Goal: Information Seeking & Learning: Find specific fact

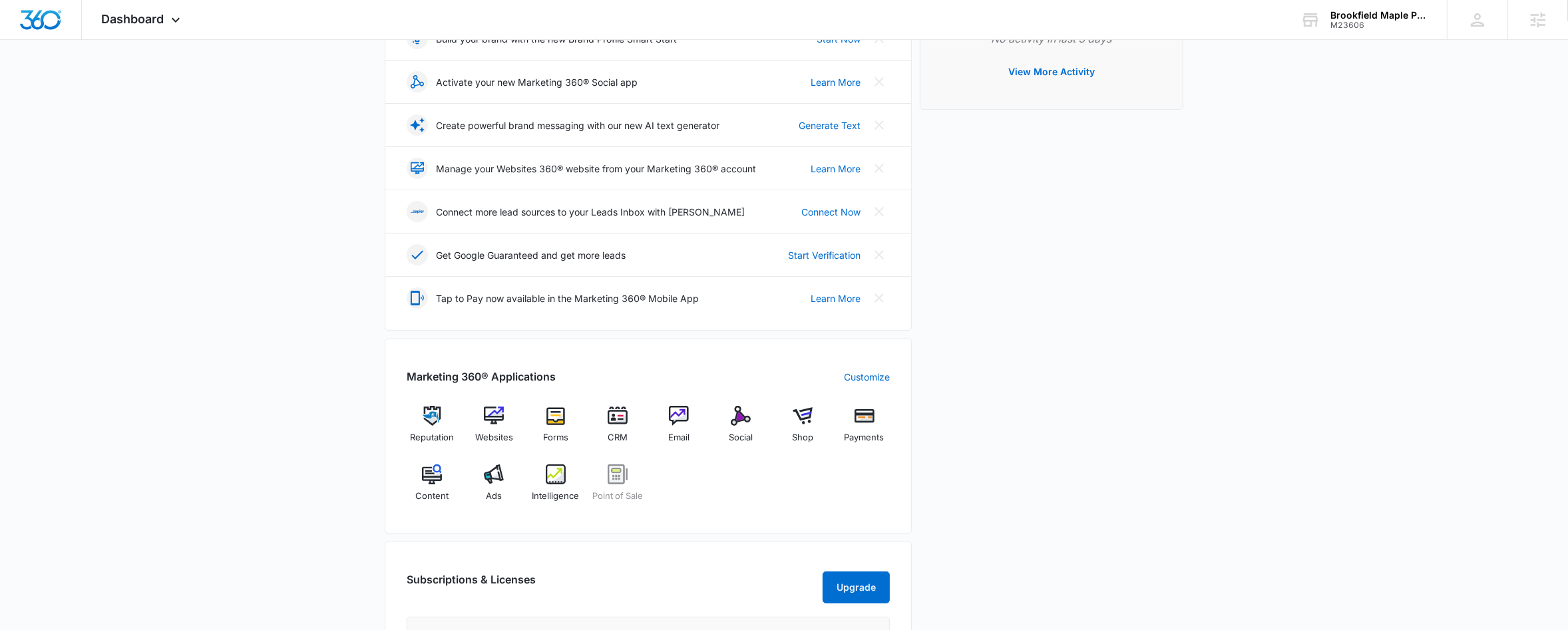
scroll to position [277, 0]
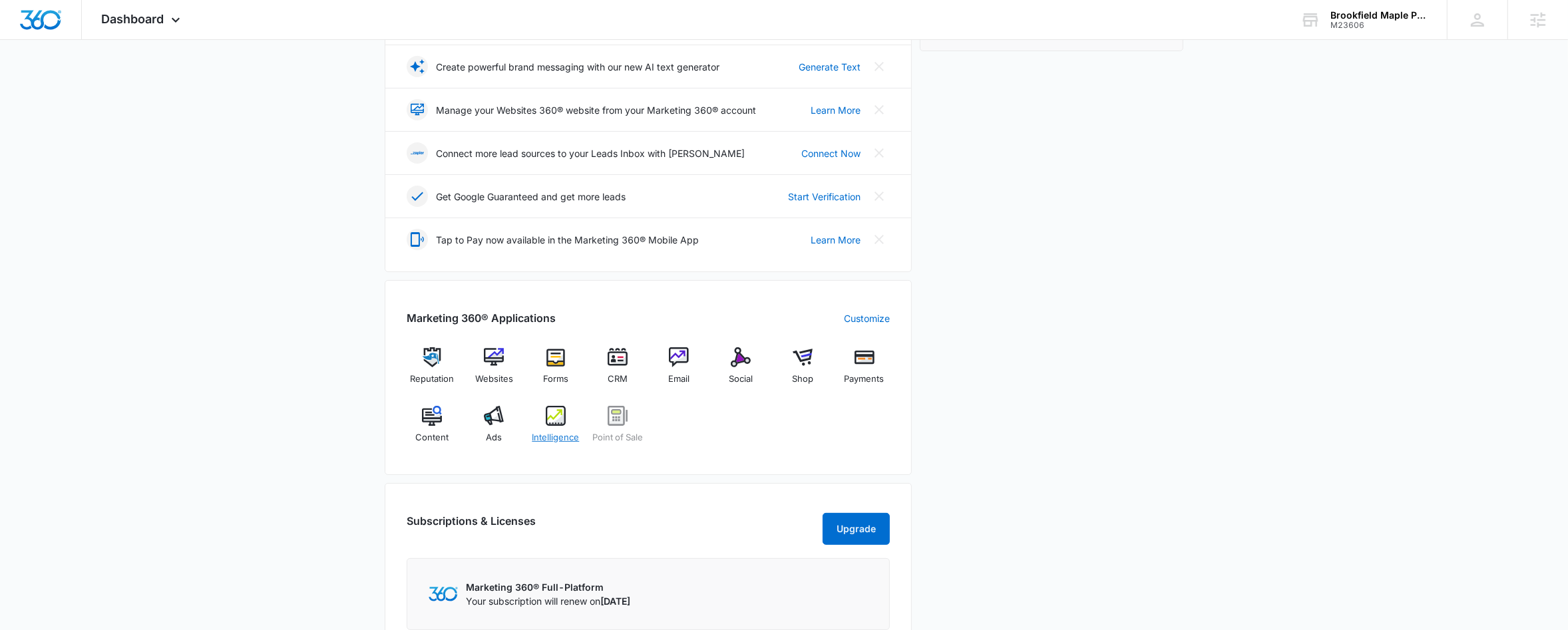
click at [556, 411] on img at bounding box center [555, 416] width 20 height 20
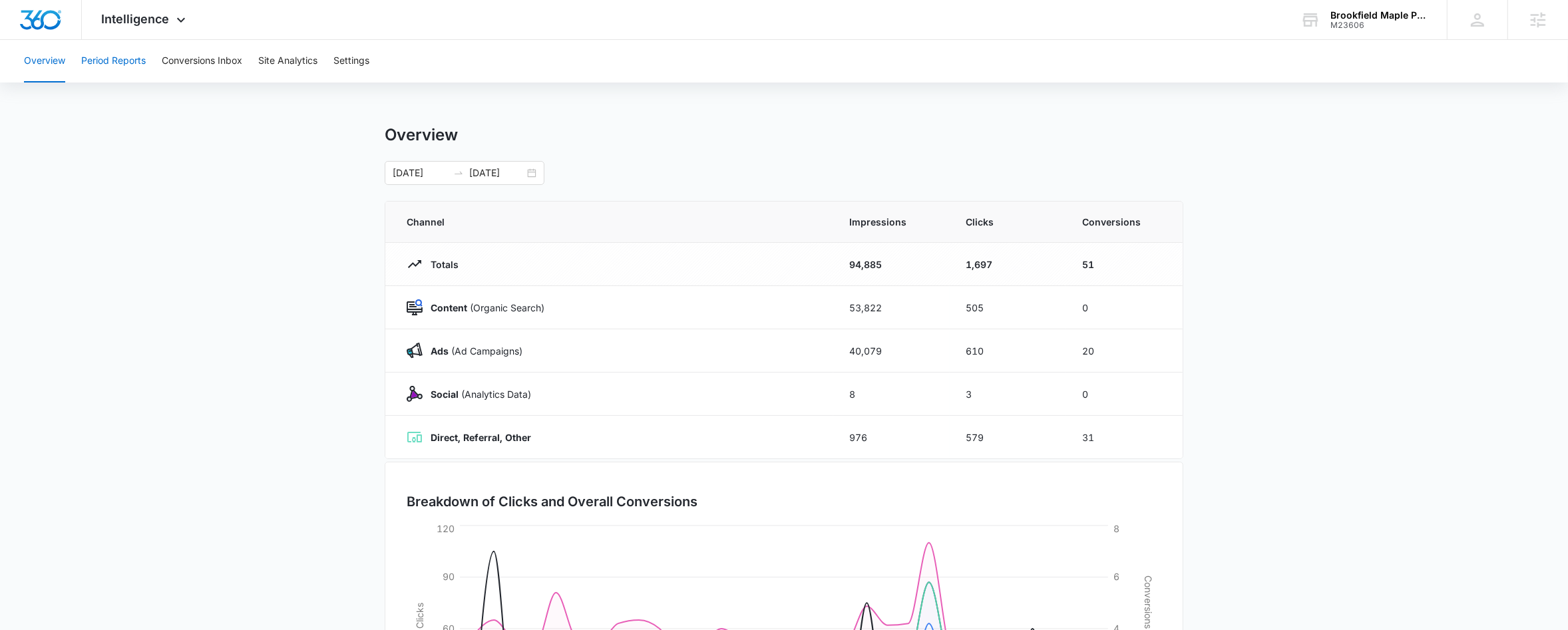
click at [129, 56] on button "Period Reports" at bounding box center [113, 61] width 64 height 42
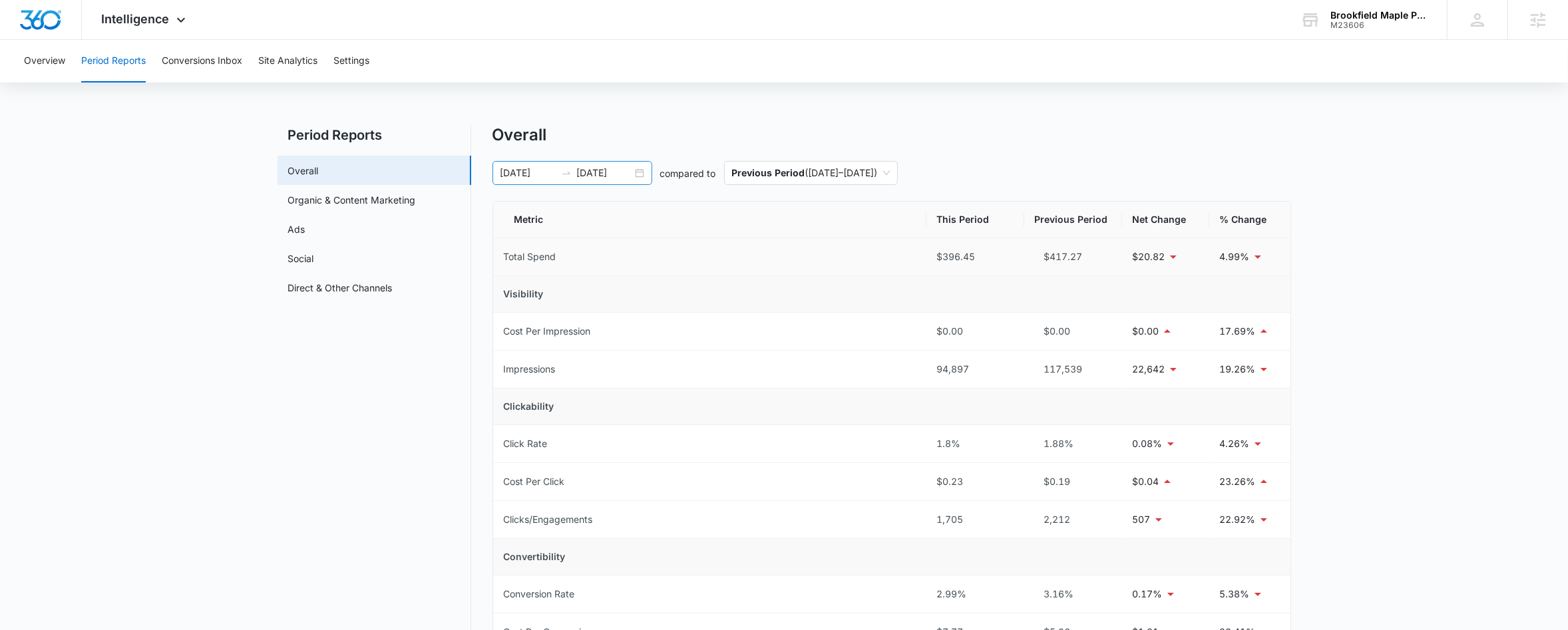
click at [569, 174] on icon "swap-right" at bounding box center [566, 173] width 8 height 3
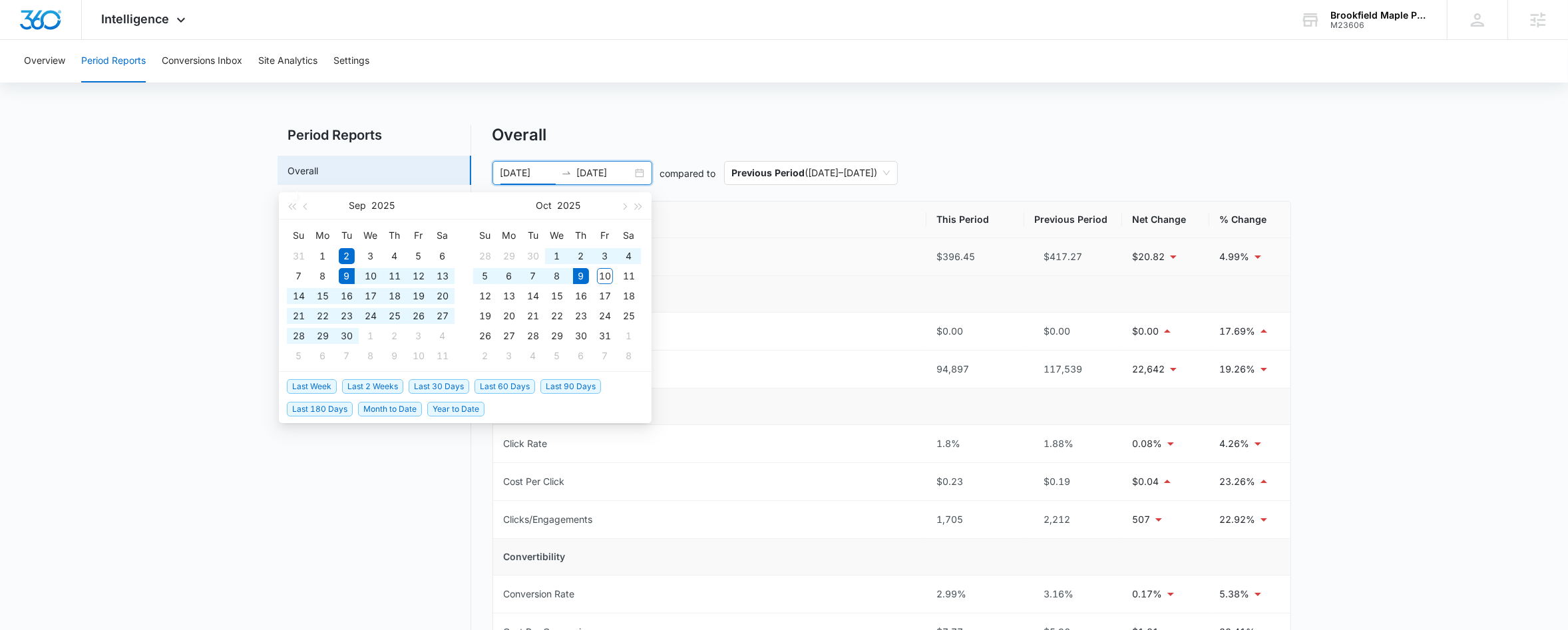
click at [436, 389] on span "Last 30 Days" at bounding box center [439, 387] width 61 height 15
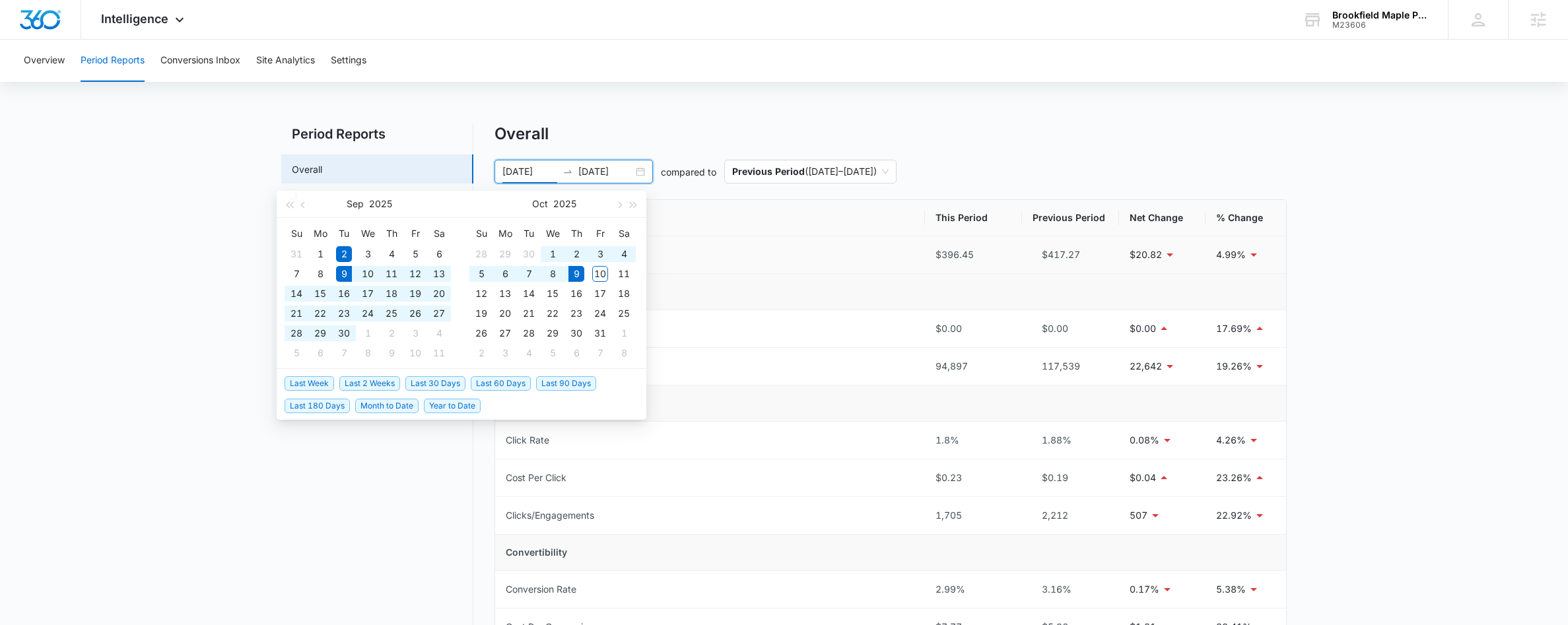
type input "[DATE]"
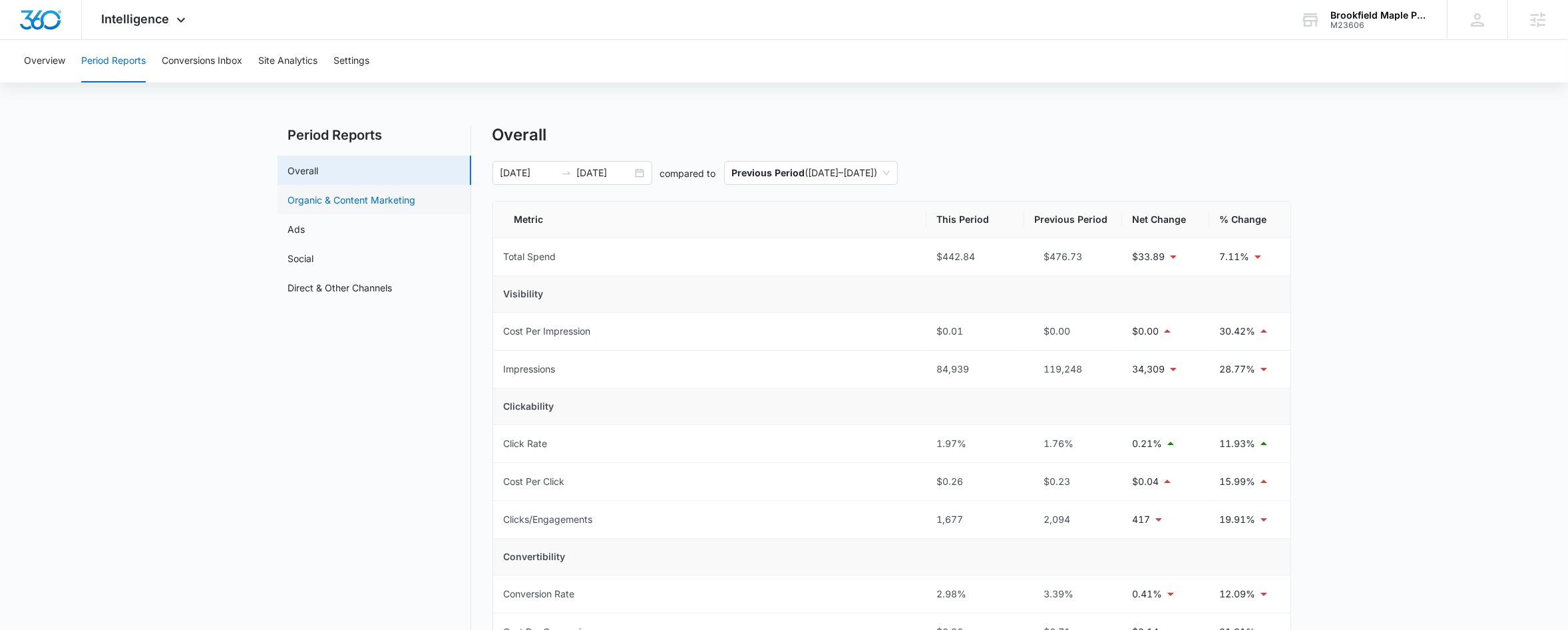
click at [382, 204] on link "Organic & Content Marketing" at bounding box center [351, 200] width 128 height 14
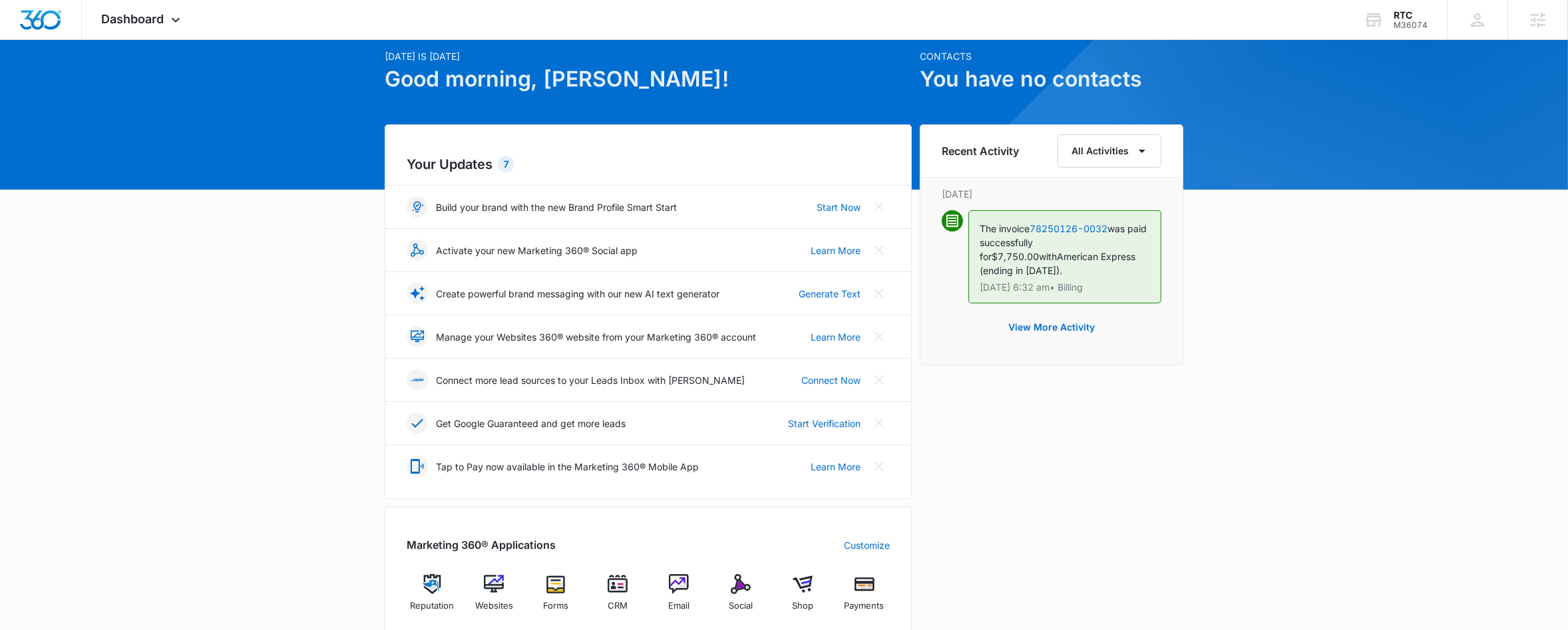
scroll to position [53, 0]
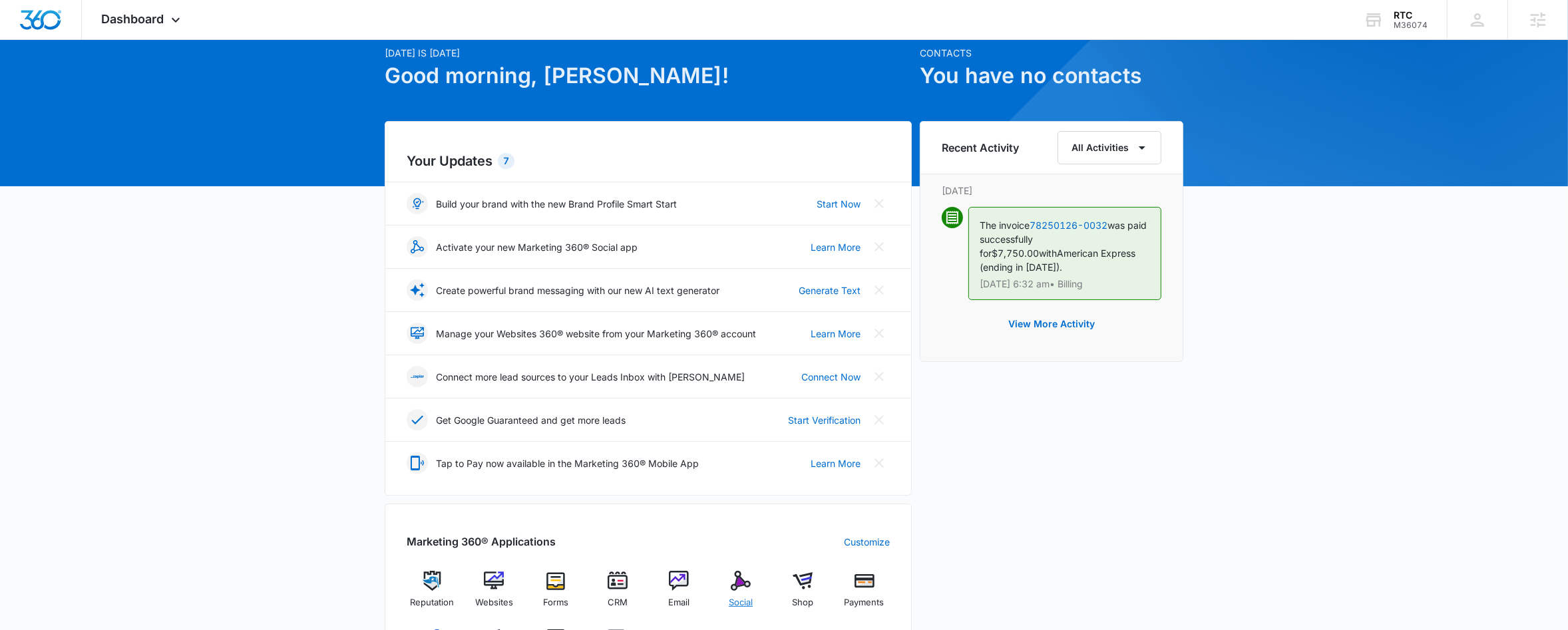
click at [738, 588] on img at bounding box center [740, 581] width 20 height 20
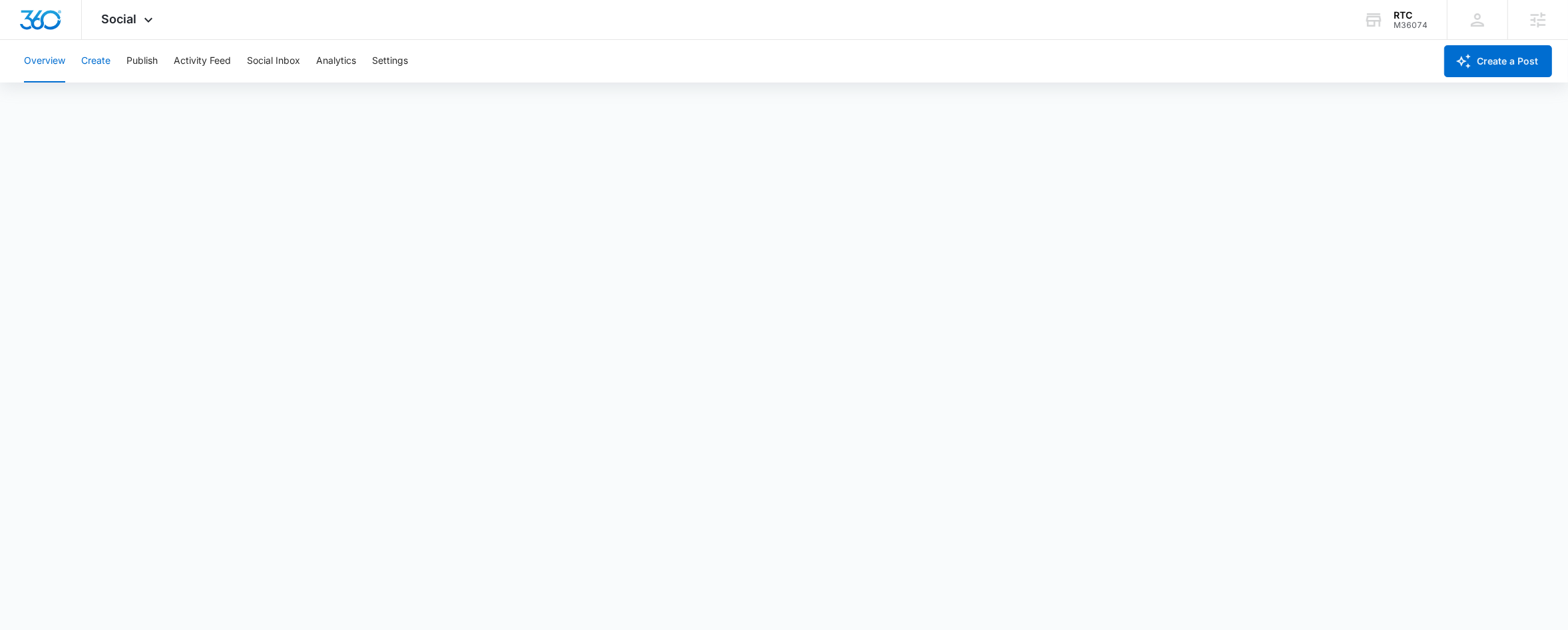
click at [102, 64] on button "Create" at bounding box center [95, 61] width 29 height 42
click at [124, 60] on div "Overview Create Publish Activity Feed Social Inbox Analytics Settings" at bounding box center [725, 61] width 1418 height 42
click at [138, 56] on button "Publish" at bounding box center [143, 61] width 32 height 42
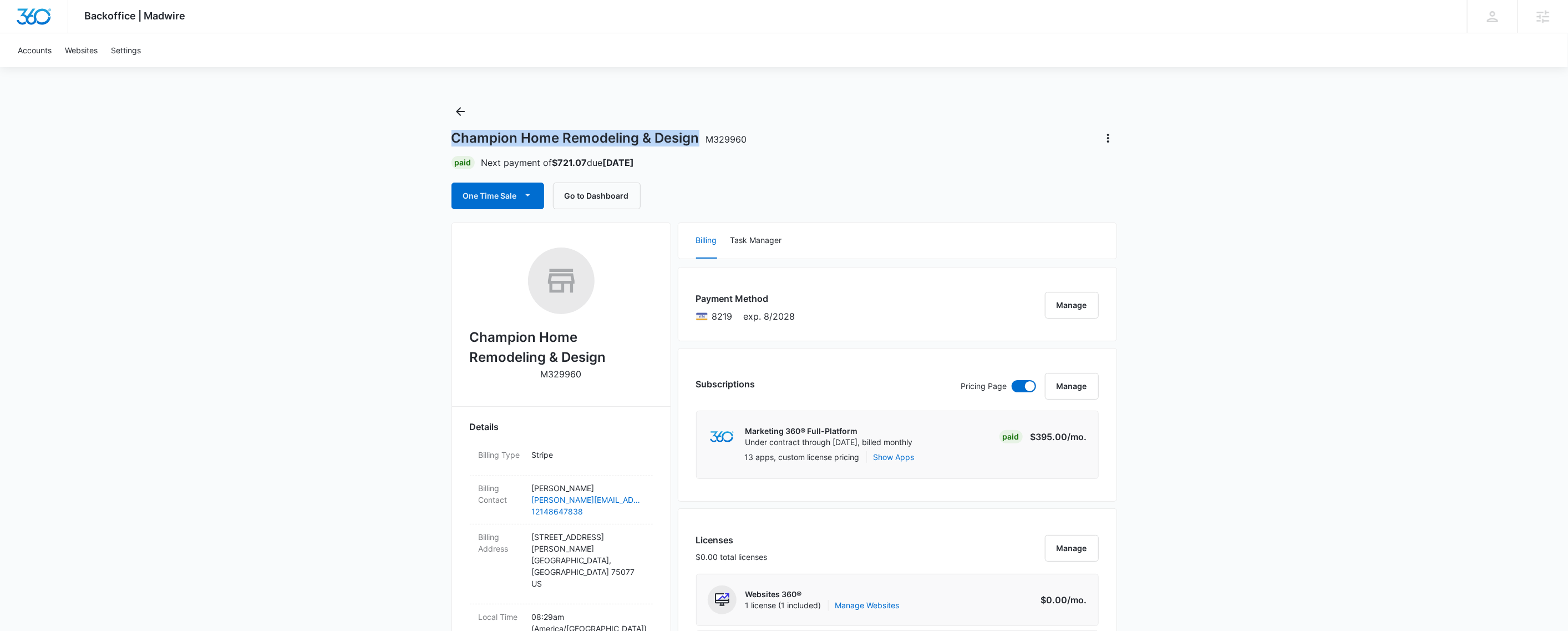
drag, startPoint x: 452, startPoint y: 137, endPoint x: 698, endPoint y: 140, distance: 246.0
click at [698, 140] on h1 "Champion Home Remodeling & Design M329960" at bounding box center [599, 138] width 296 height 17
copy h1 "Champion Home Remodeling & Design"
drag, startPoint x: 707, startPoint y: 142, endPoint x: 749, endPoint y: 145, distance: 42.1
click at [749, 145] on div "Champion Home Remodeling & Design M329960" at bounding box center [784, 138] width 665 height 18
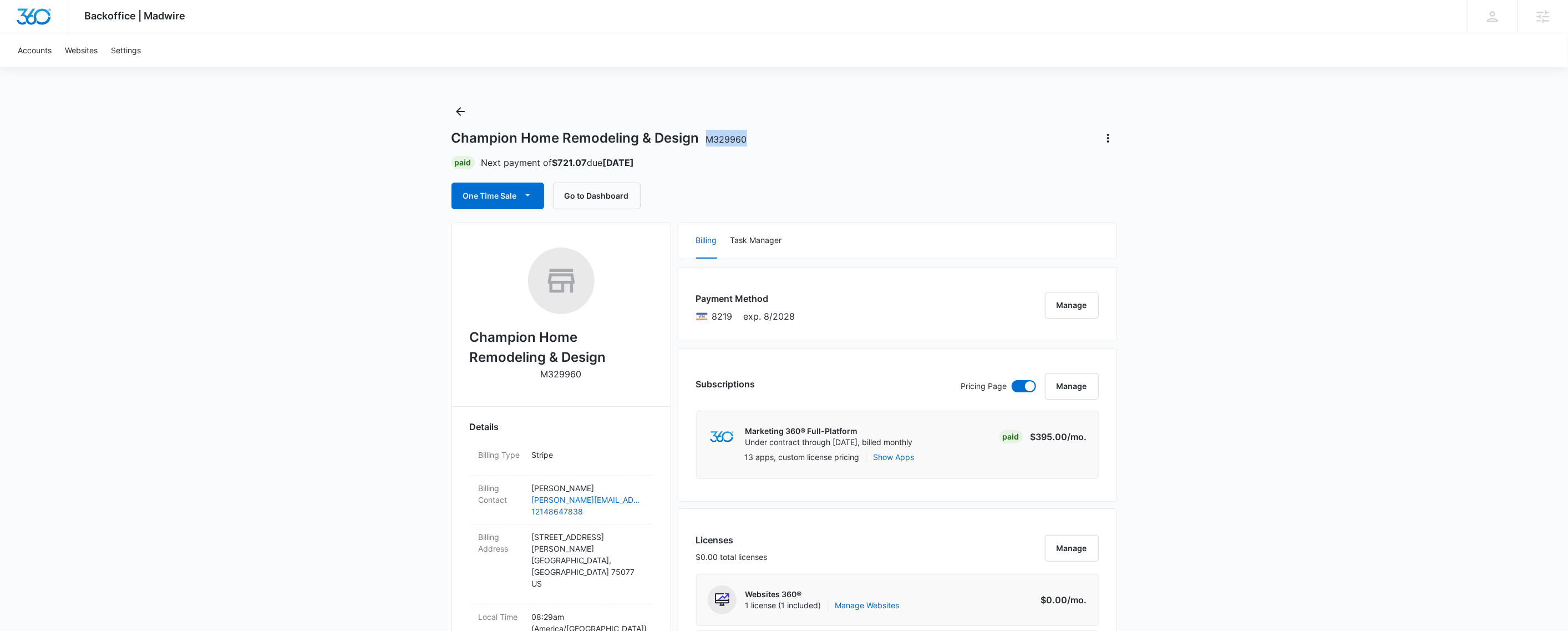
copy span "M329960"
